Goal: Task Accomplishment & Management: Manage account settings

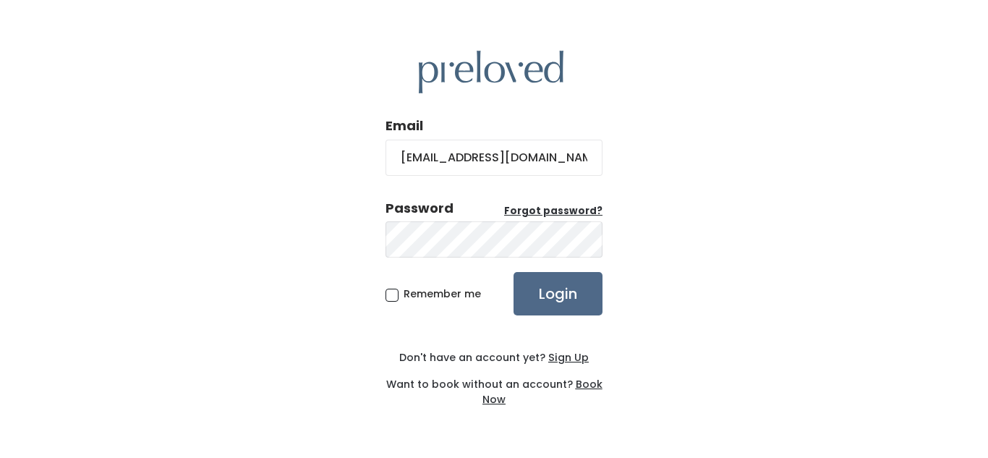
click at [403, 296] on span "Remember me" at bounding box center [441, 293] width 77 height 14
click at [403, 296] on input "Remember me" at bounding box center [407, 290] width 9 height 9
checkbox input "true"
click at [554, 299] on input "Login" at bounding box center [557, 293] width 89 height 43
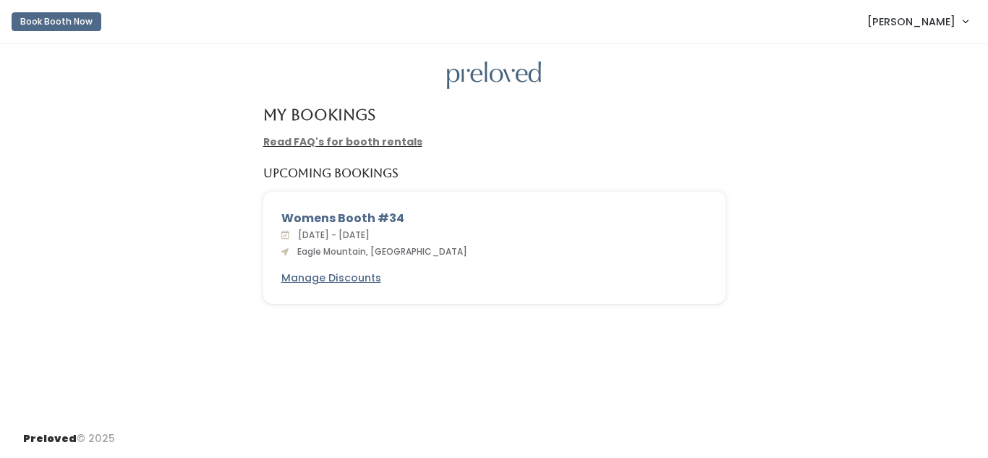
click at [905, 20] on span "Lisa Engberson" at bounding box center [911, 22] width 88 height 16
